Goal: Information Seeking & Learning: Learn about a topic

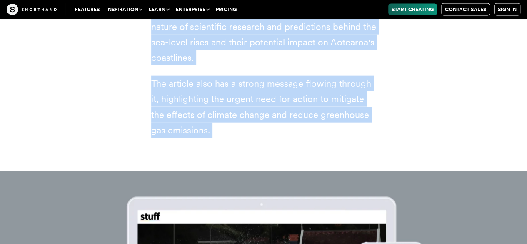
scroll to position [4135, 0]
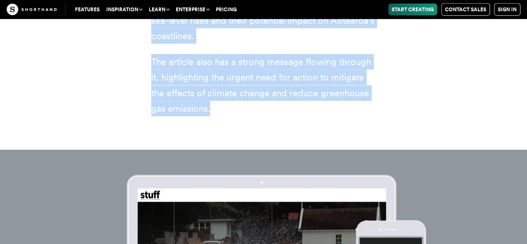
drag, startPoint x: 154, startPoint y: 113, endPoint x: 363, endPoint y: 53, distance: 218.2
copy div ". Sinking cities ✍️ Journalist(s): [PERSON_NAME] and [PERSON_NAME] 📰 News outle…"
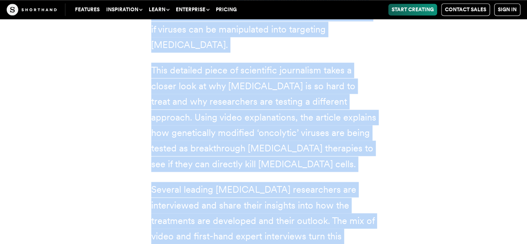
scroll to position [5139, 0]
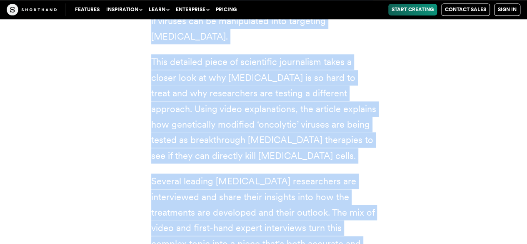
drag, startPoint x: 154, startPoint y: 89, endPoint x: 383, endPoint y: 172, distance: 243.4
copy div "4. Loremips dolors 📰 Amet consec: Adipiscing el Seddoe Temp inc utla etdolo, ma…"
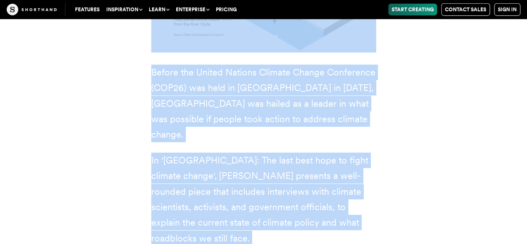
scroll to position [6230, 0]
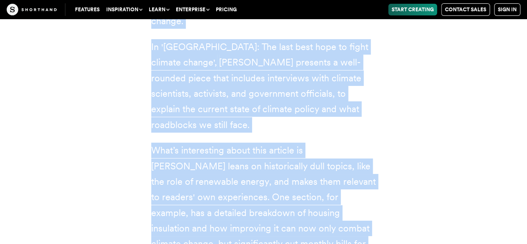
drag, startPoint x: 150, startPoint y: 93, endPoint x: 355, endPoint y: 202, distance: 231.9
click at [355, 202] on div "3. [GEOGRAPHIC_DATA]: The last best hope to fight climate change ✍️ Journalist(…" at bounding box center [263, 32] width 258 height 649
copy div "5. Loremip: Dol sita cons adip el seddo eiusmod tempor ✍️ Incididunt(u): Labor …"
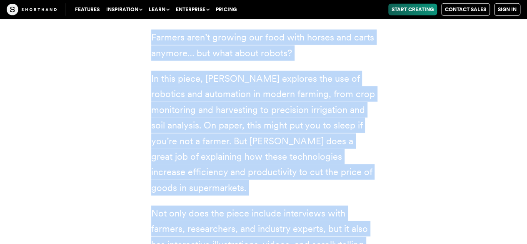
scroll to position [7359, 0]
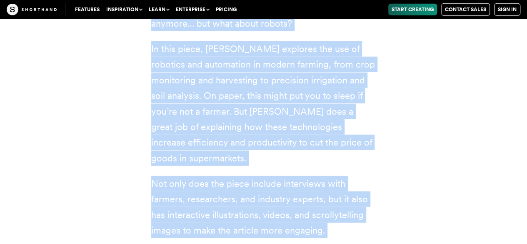
drag, startPoint x: 152, startPoint y: 42, endPoint x: 373, endPoint y: 119, distance: 234.1
copy div "4. Robocrops: Data science, technology and A.I. coalesce in the field of plant …"
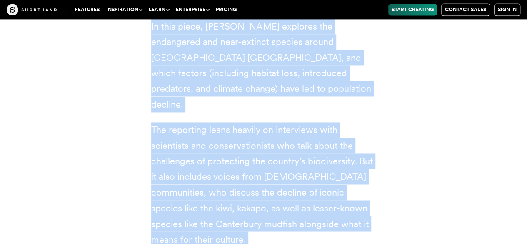
scroll to position [8491, 0]
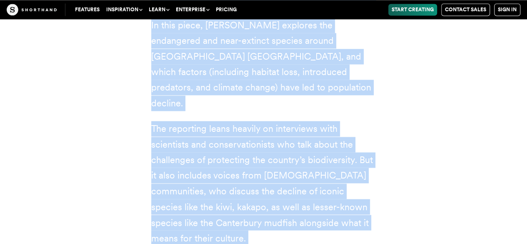
drag, startPoint x: 152, startPoint y: 90, endPoint x: 411, endPoint y: 214, distance: 286.4
click at [411, 214] on div "5. Aotearoa’s vanishing species ✍️ Journalist: [PERSON_NAME] 📰 News outlet: RNZ" at bounding box center [263, 9] width 516 height 745
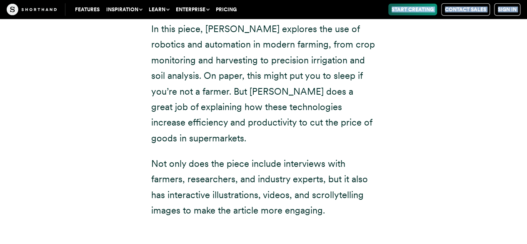
scroll to position [7376, 0]
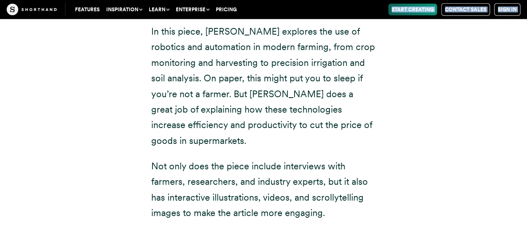
drag, startPoint x: 151, startPoint y: 49, endPoint x: 354, endPoint y: 71, distance: 204.4
copy div "4. Robocrops: Data science, technology and A.I. coalesce in the field of plant …"
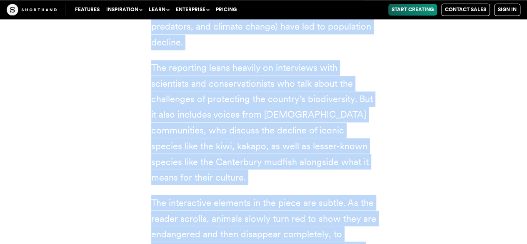
scroll to position [8580, 0]
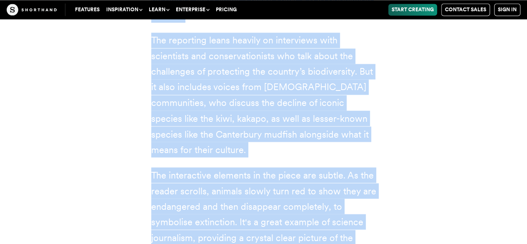
drag, startPoint x: 152, startPoint y: 126, endPoint x: 313, endPoint y: 102, distance: 163.3
copy div "9. Loremips’d sitametco adipisc ✍️ Elitseddoe: Tempo Incidid 📰 Utla etdolo: MAG…"
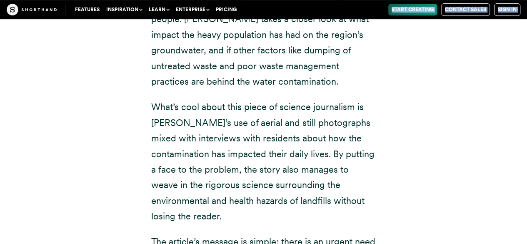
scroll to position [9650, 0]
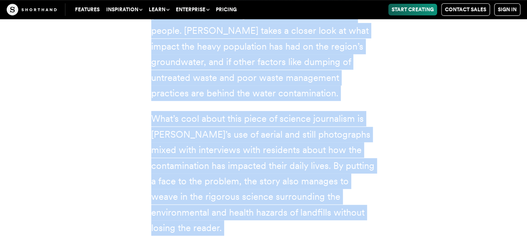
drag, startPoint x: 151, startPoint y: 79, endPoint x: 354, endPoint y: 98, distance: 204.5
click at [354, 98] on div "6. 'Poisoned' near [GEOGRAPHIC_DATA] ✍️ Journalist: [PERSON_NAME] 📰 News outlet…" at bounding box center [263, 18] width 225 height 547
copy div "6. 'Loremips' dolo Sitame ✍️ Consectetu: Adipisci Elitse 📰 Doei tempor: Inc Utl…"
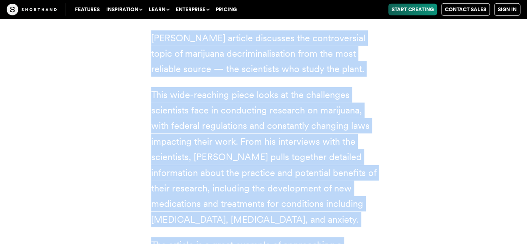
scroll to position [10717, 0]
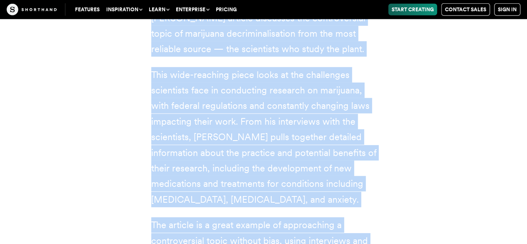
drag, startPoint x: 153, startPoint y: 61, endPoint x: 298, endPoint y: 106, distance: 151.7
click at [298, 106] on div "7. Decriminalization of marijuana opens doors for some scientists ✍️ Journalist…" at bounding box center [263, 34] width 258 height 556
click at [214, 217] on p "The article is a great example of approaching a controversial topic without bia…" at bounding box center [263, 248] width 225 height 62
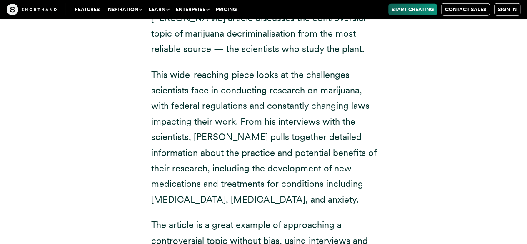
click at [214, 217] on p "The article is a great example of approaching a controversial topic without bia…" at bounding box center [263, 248] width 225 height 62
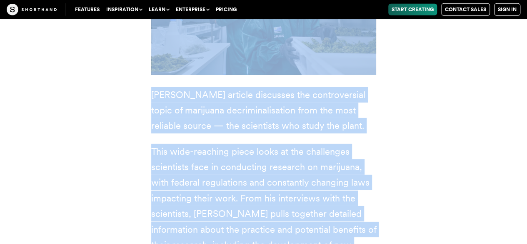
scroll to position [10672, 0]
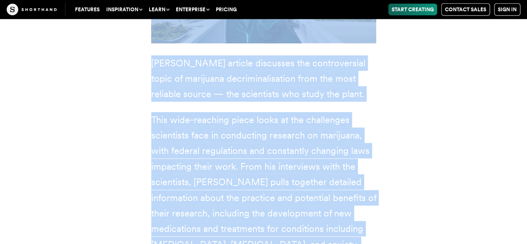
drag, startPoint x: 151, startPoint y: 79, endPoint x: 361, endPoint y: 166, distance: 227.2
click at [361, 166] on div "7. Decriminalization of marijuana opens doors for some scientists ✍️ Journalist…" at bounding box center [263, 79] width 258 height 556
copy div "1. Loremipsumdolorsi am consectet adipi elits doe temp incididunt ✍️ Utlaboreet…"
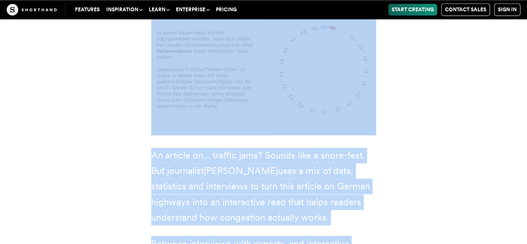
scroll to position [11637, 0]
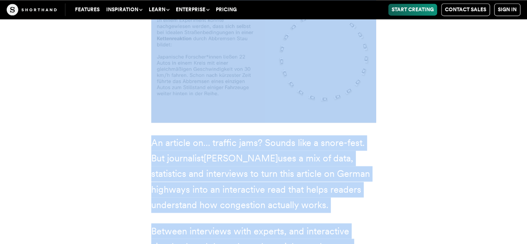
drag, startPoint x: 154, startPoint y: 91, endPoint x: 376, endPoint y: 129, distance: 225.5
click at [376, 129] on div "8. Standstill on the freeway ✍️ Journalist: [PERSON_NAME] 📰 News outlet: ZDF An…" at bounding box center [263, 127] width 258 height 473
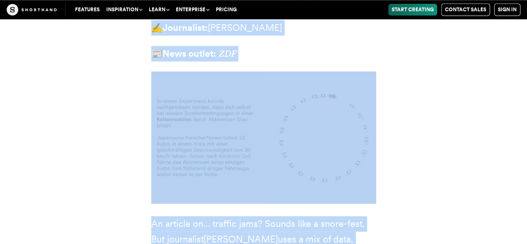
scroll to position [11560, 0]
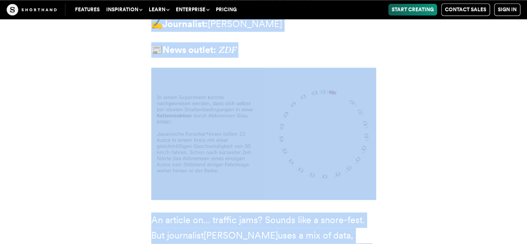
drag, startPoint x: 150, startPoint y: 48, endPoint x: 381, endPoint y: 219, distance: 287.8
click at [381, 219] on div "8. Standstill on the freeway ✍️ Journalist: [PERSON_NAME] 📰 News outlet: ZDF An…" at bounding box center [263, 204] width 258 height 473
copy div "8. Standstill on the freeway ✍️ Journalist: [PERSON_NAME] 📰 News outlet: ZDF An…"
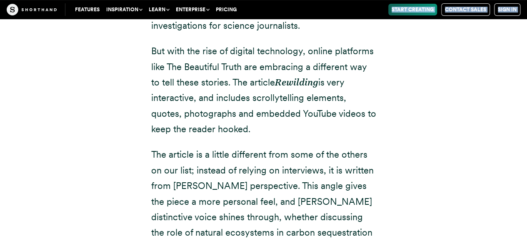
scroll to position [12726, 0]
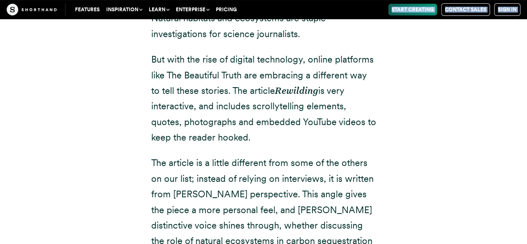
drag, startPoint x: 152, startPoint y: 70, endPoint x: 327, endPoint y: 70, distance: 174.9
click at [327, 70] on div "9. Rewilding ✍️ Journalist: [PERSON_NAME] 📰 News outlet: The Beautiful Truth Na…" at bounding box center [263, 39] width 225 height 482
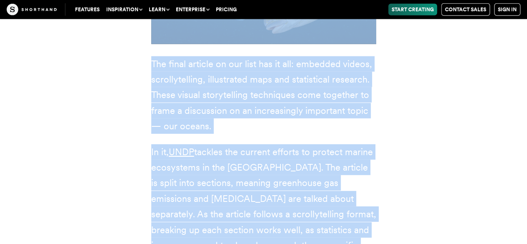
scroll to position [13729, 0]
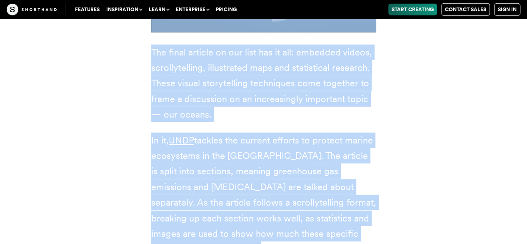
drag, startPoint x: 152, startPoint y: 74, endPoint x: 341, endPoint y: 181, distance: 217.4
click at [341, 181] on div "10. A wilderness of water 📰 News outlet: UNDP The final article on our list has…" at bounding box center [263, 108] width 258 height 600
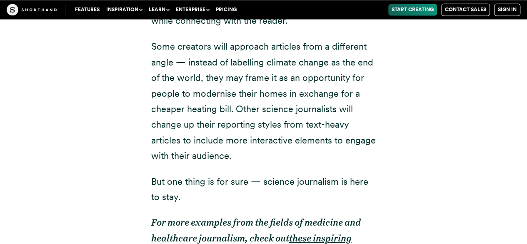
scroll to position [14983, 0]
